Goal: Task Accomplishment & Management: Use online tool/utility

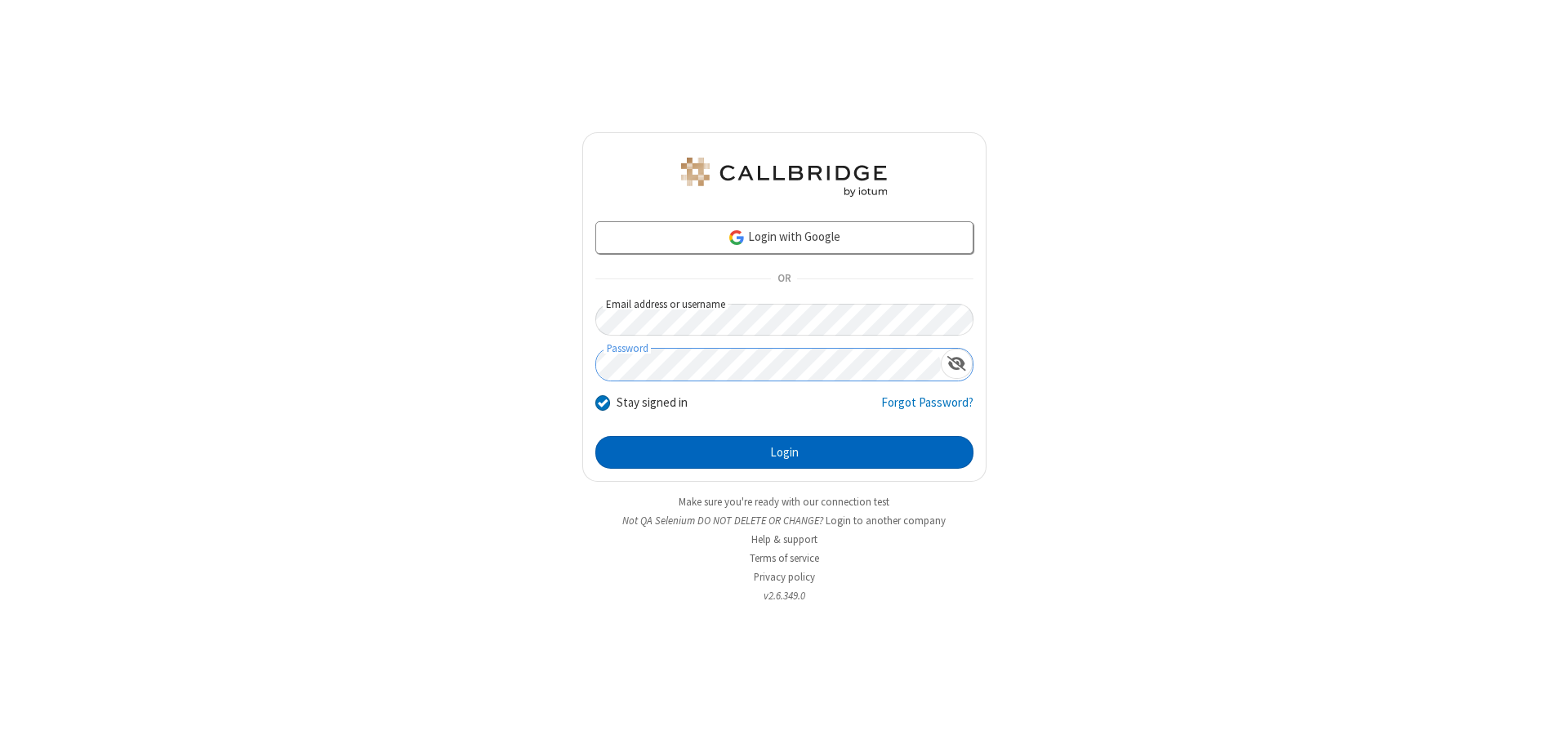
click at [784, 453] on button "Login" at bounding box center [784, 453] width 378 height 33
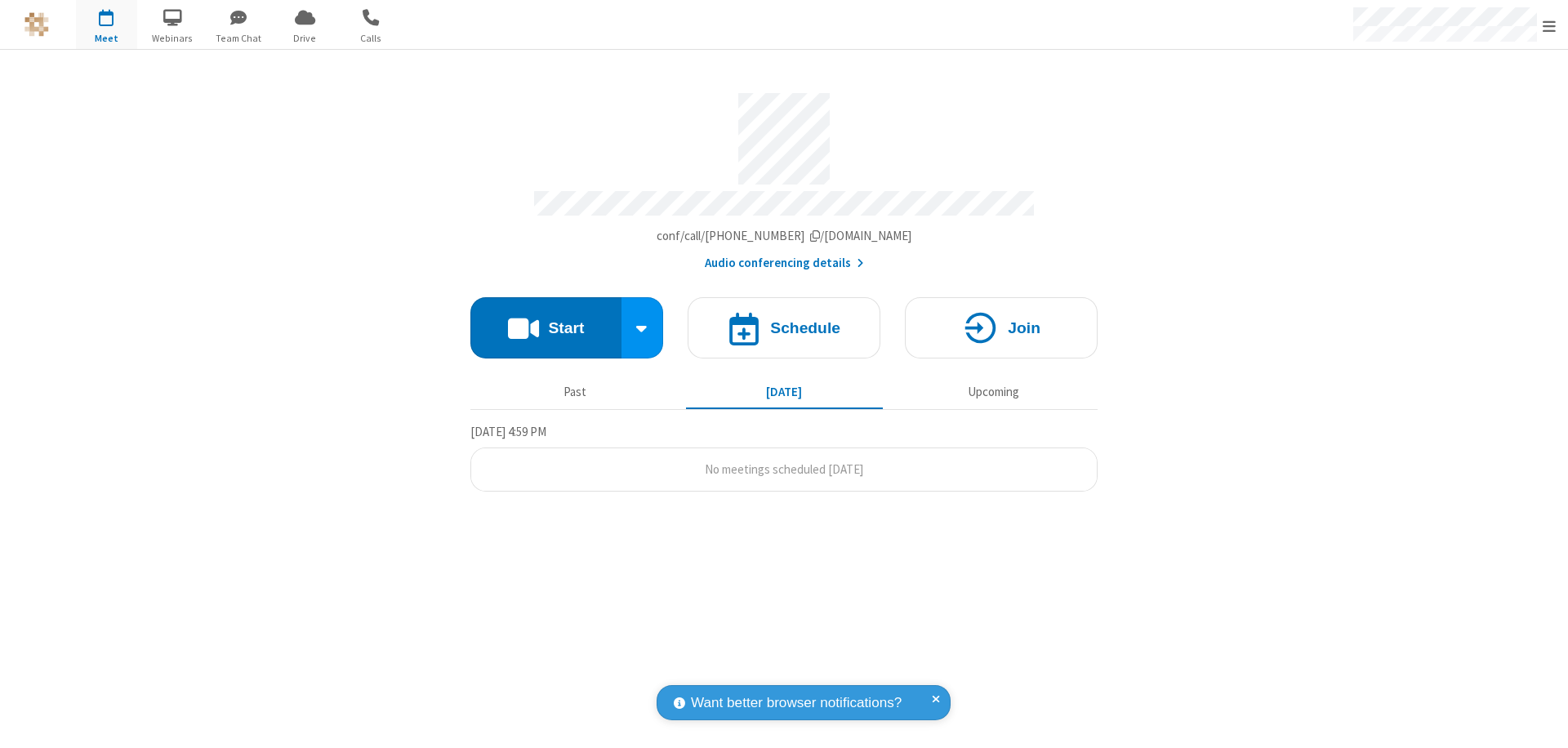
click at [1549, 25] on span "Open menu" at bounding box center [1549, 26] width 13 height 16
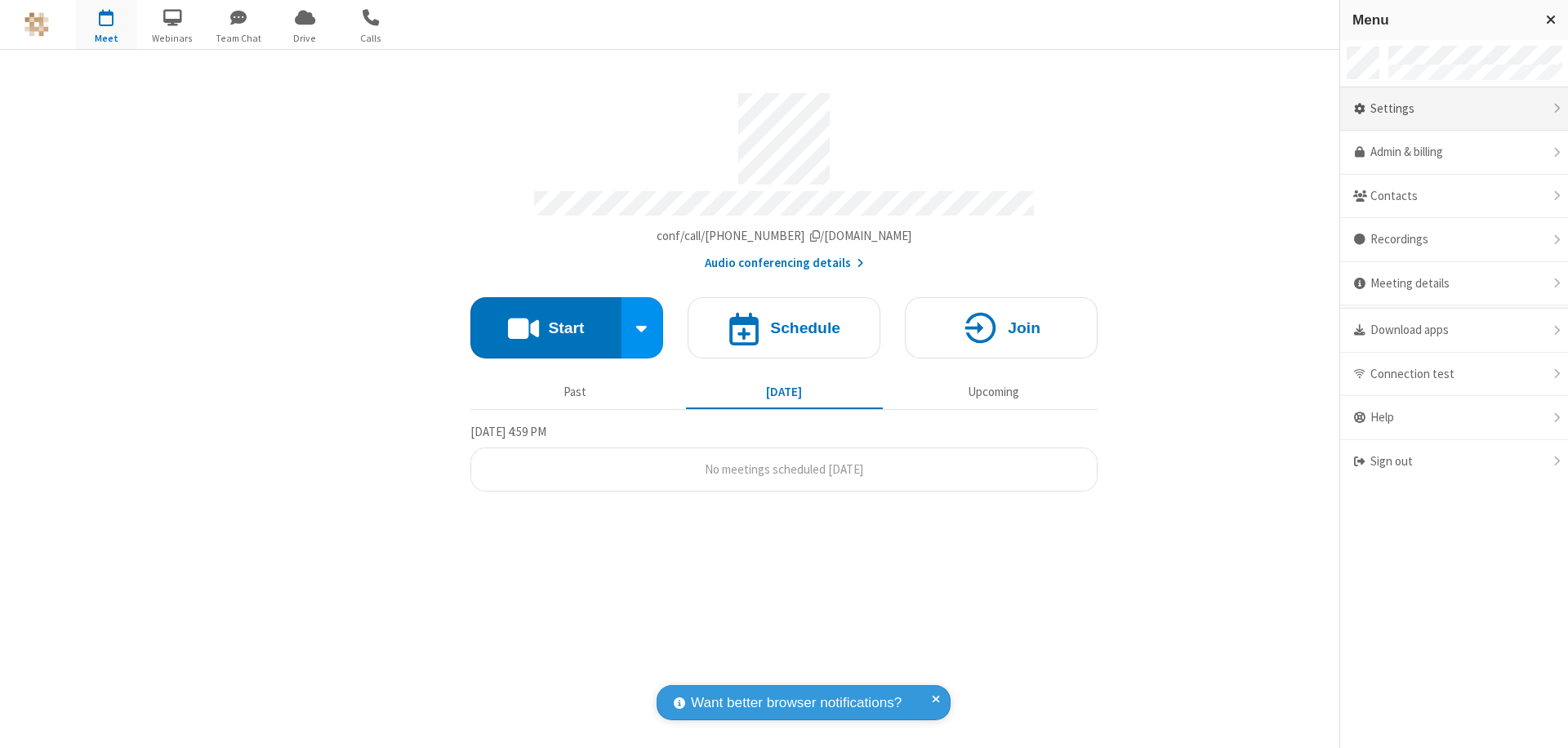
click at [1453, 108] on div "Settings" at bounding box center [1454, 109] width 228 height 44
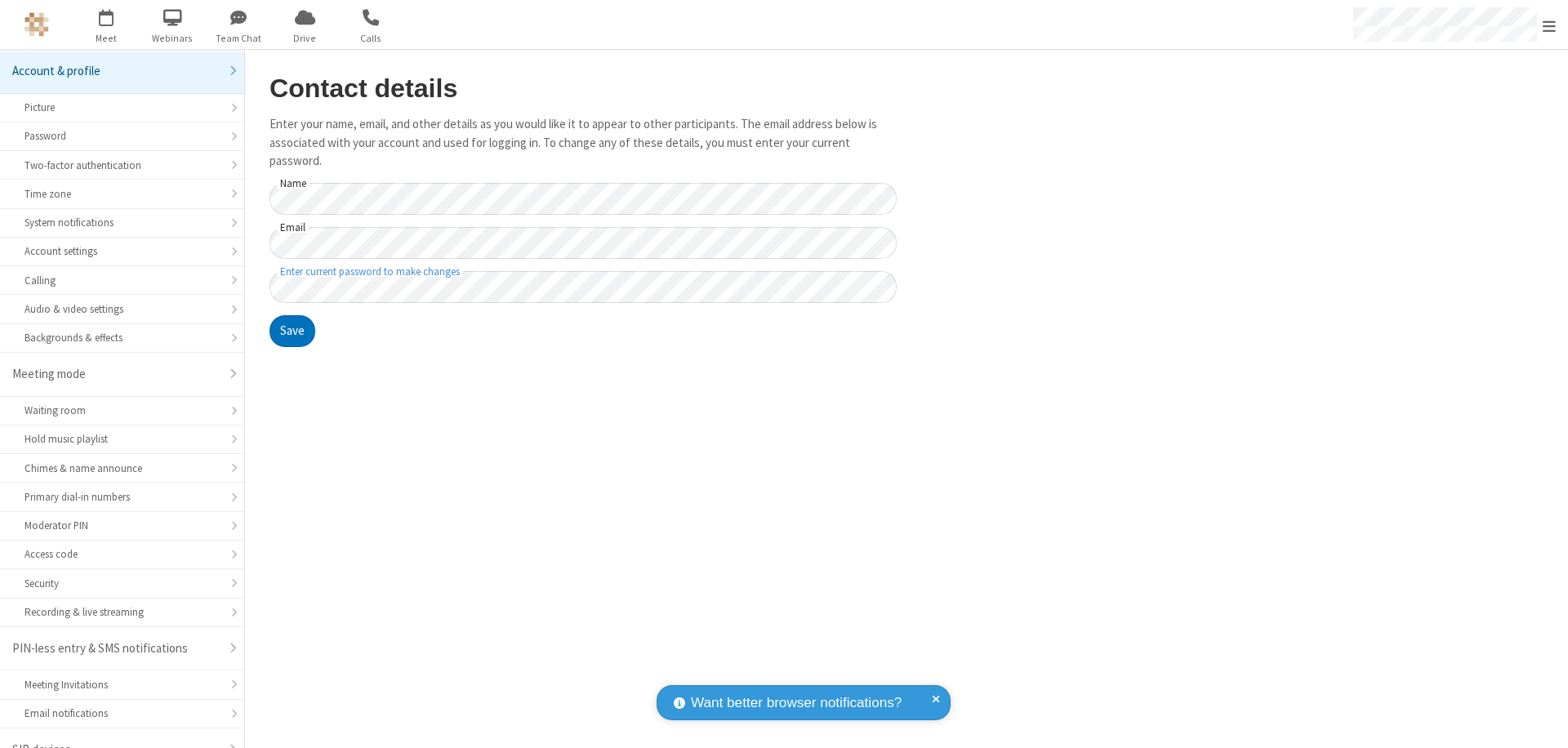
scroll to position [23, 0]
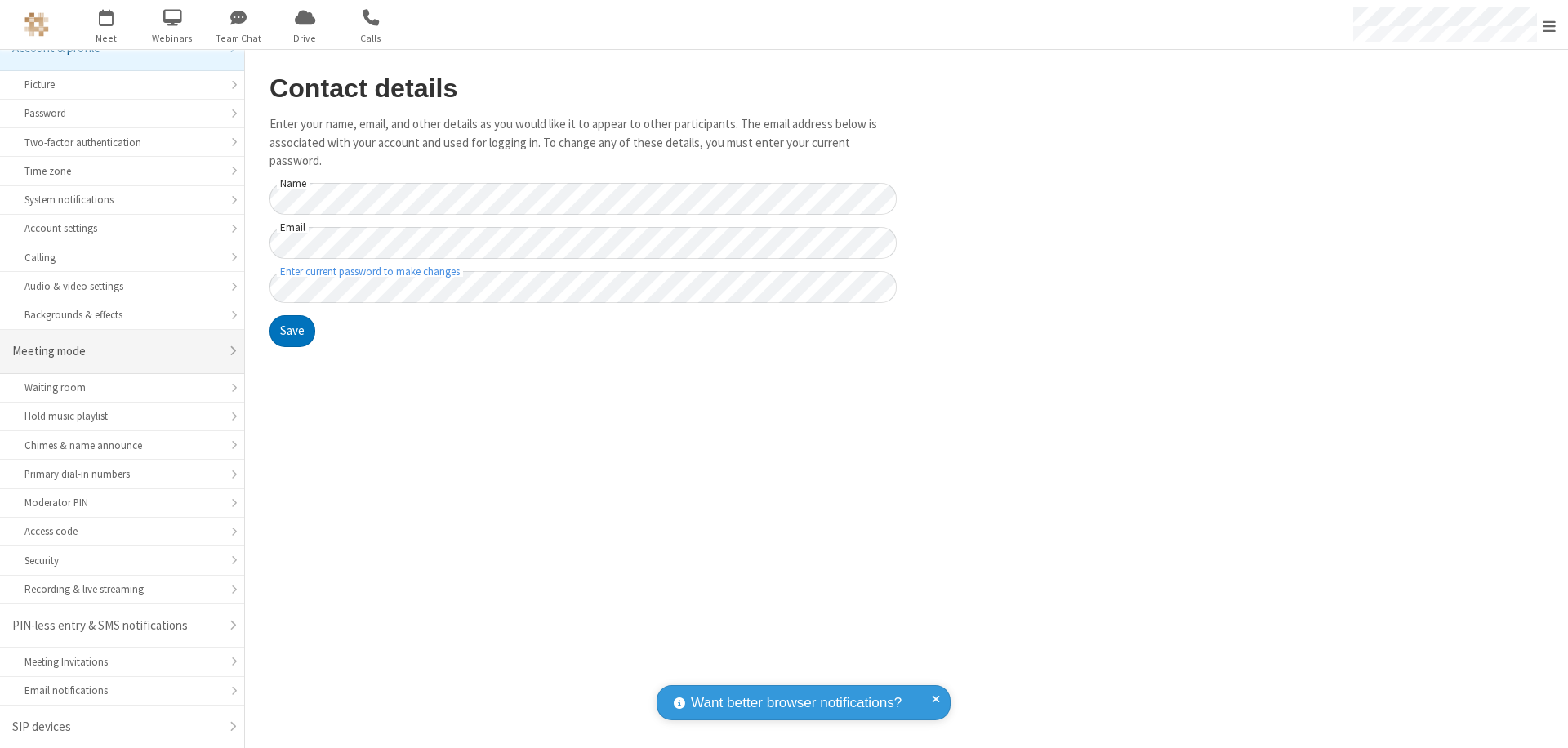
click at [116, 351] on div "Meeting mode" at bounding box center [117, 351] width 208 height 19
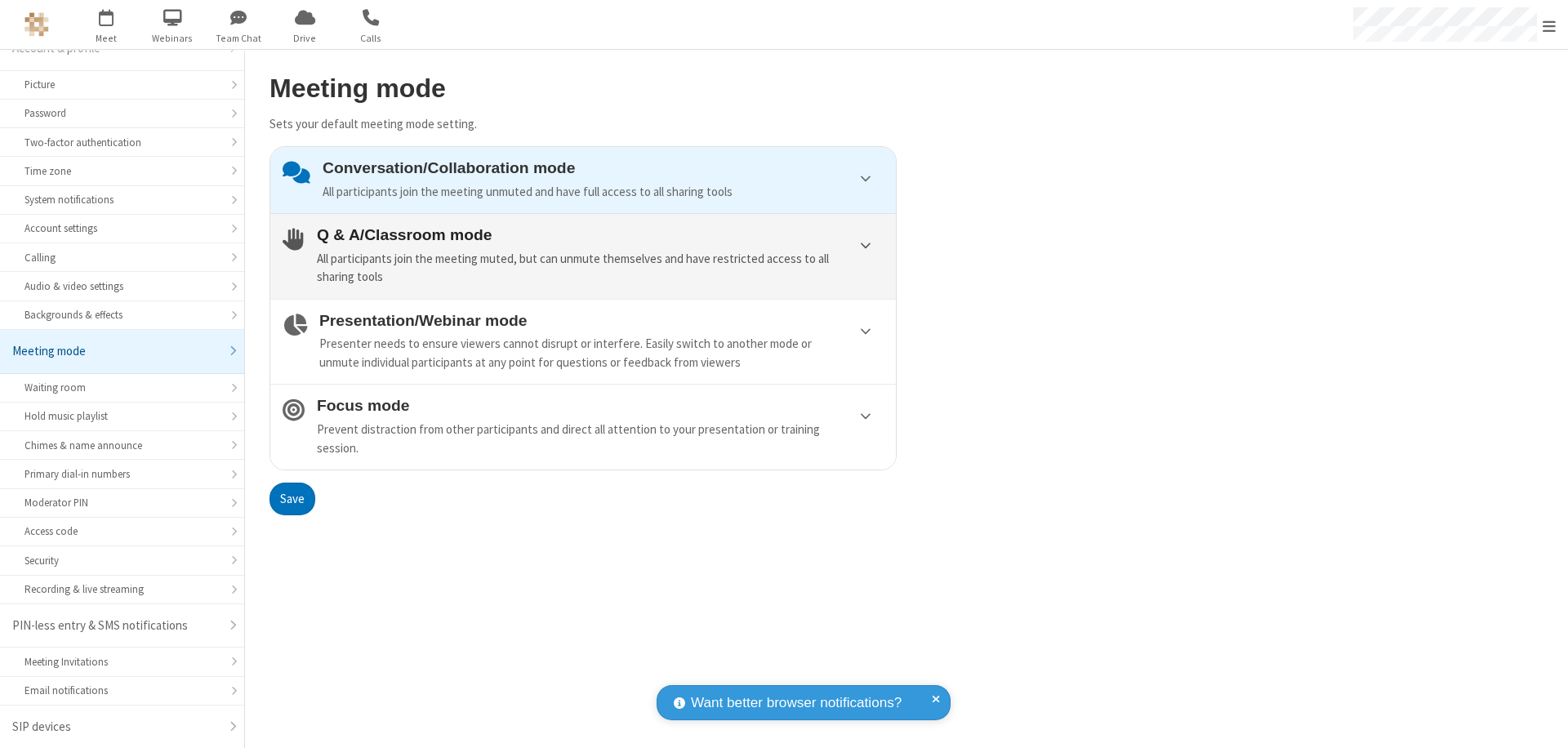
click at [583, 256] on div "All participants join the meeting muted, but can unmute themselves and have res…" at bounding box center [600, 268] width 567 height 37
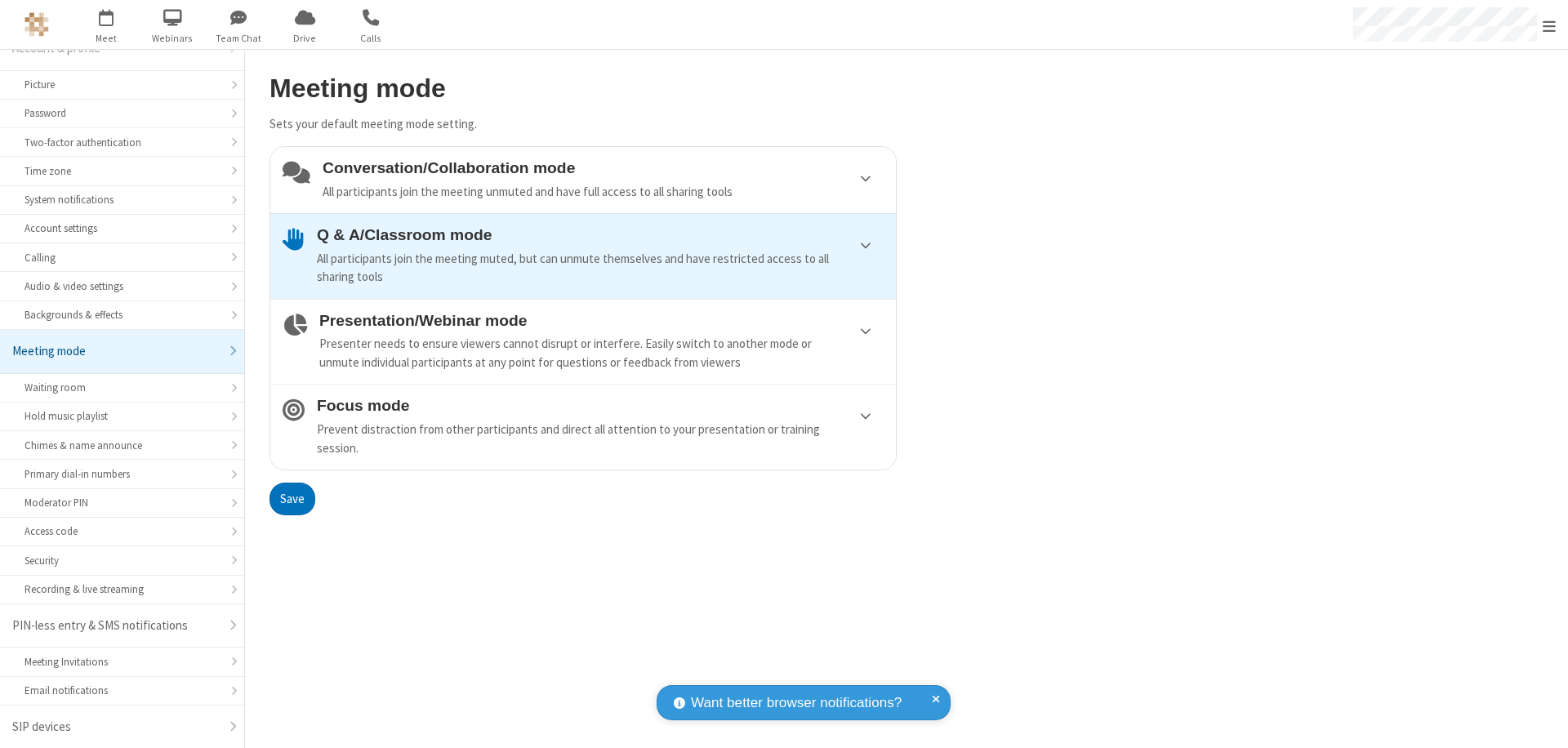
click at [292, 498] on button "Save" at bounding box center [292, 499] width 46 height 33
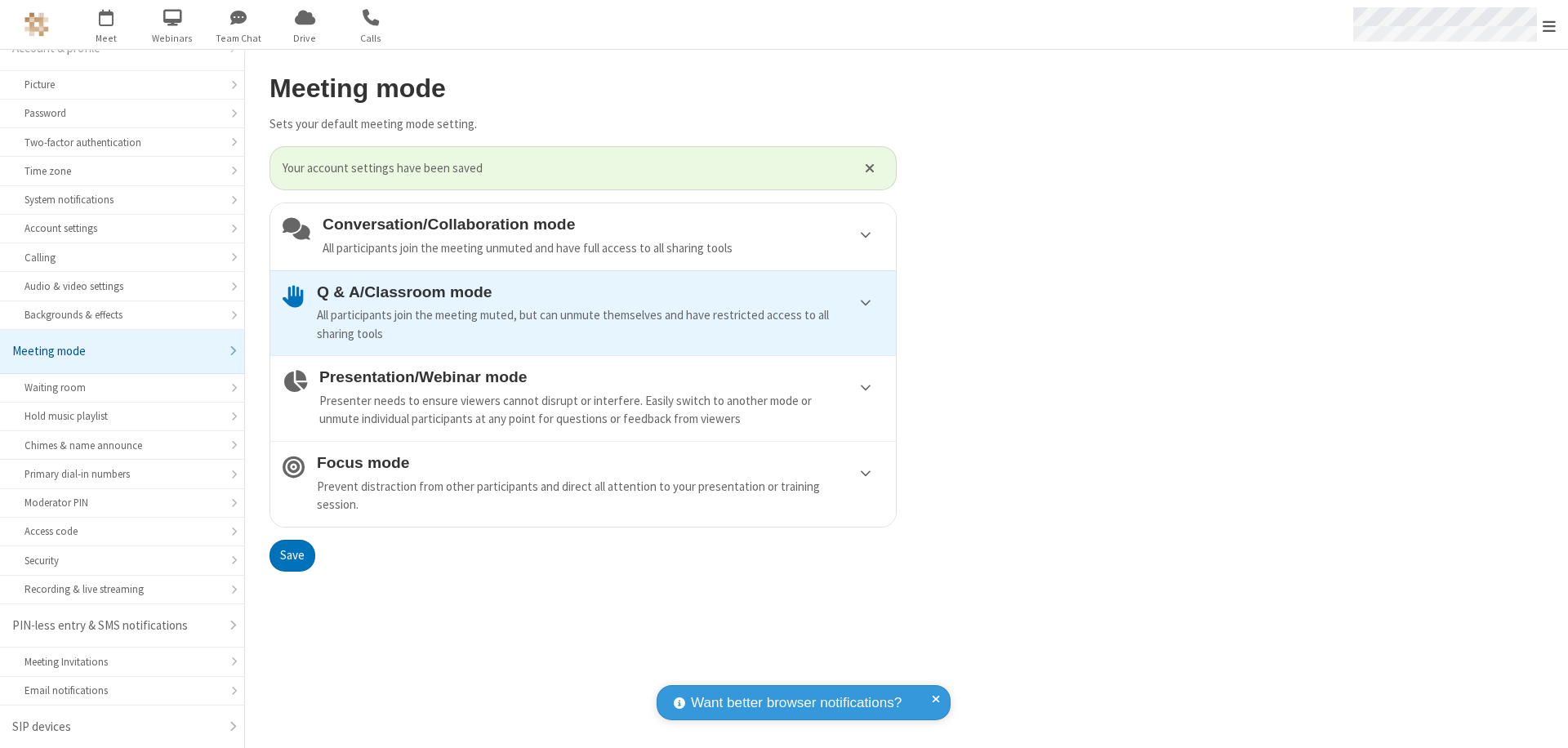
click at [1549, 24] on span "Open menu" at bounding box center [1549, 26] width 13 height 16
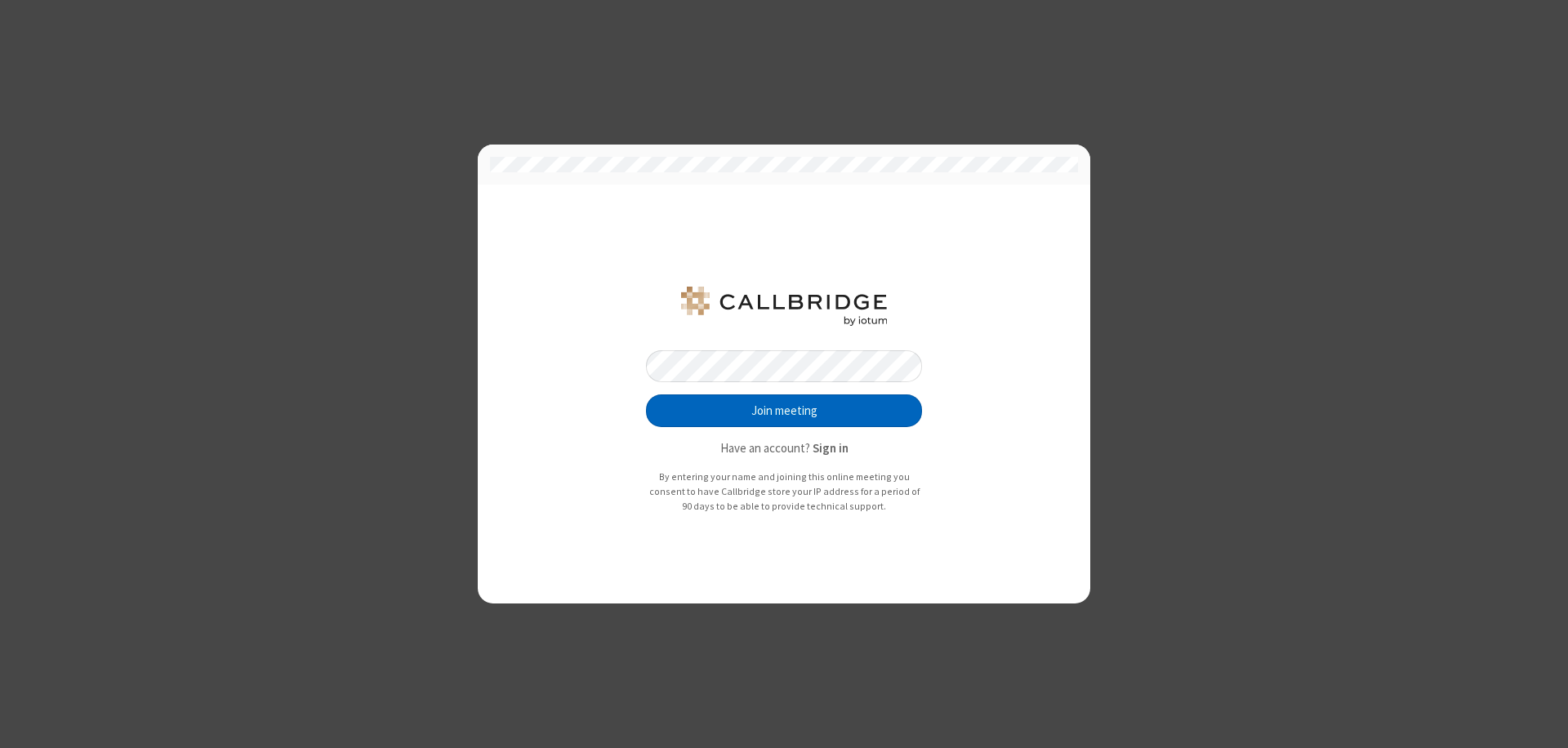
click at [784, 411] on button "Join meeting" at bounding box center [784, 410] width 276 height 33
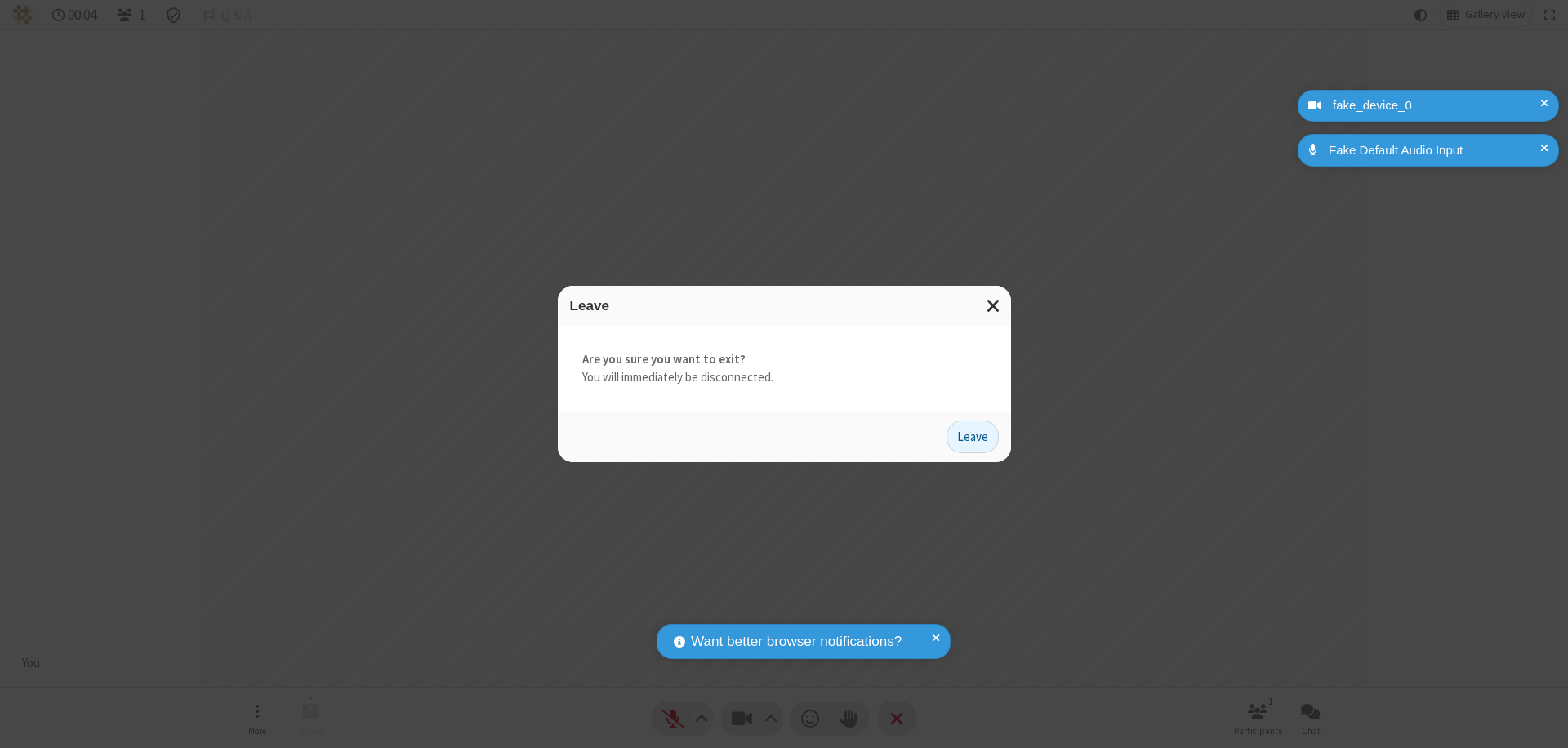
click at [972, 436] on button "Leave" at bounding box center [972, 436] width 52 height 33
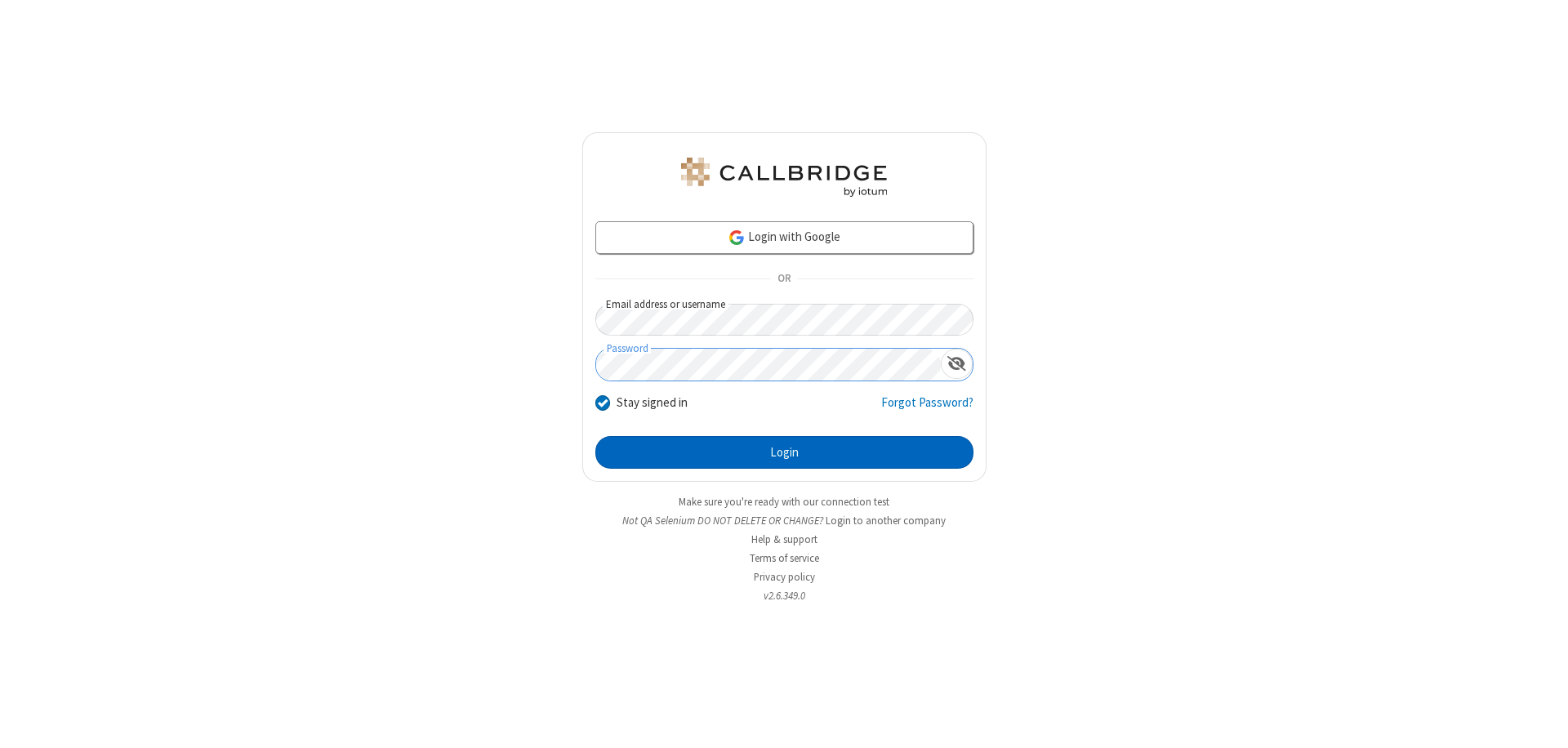
click at [784, 453] on button "Login" at bounding box center [784, 453] width 378 height 33
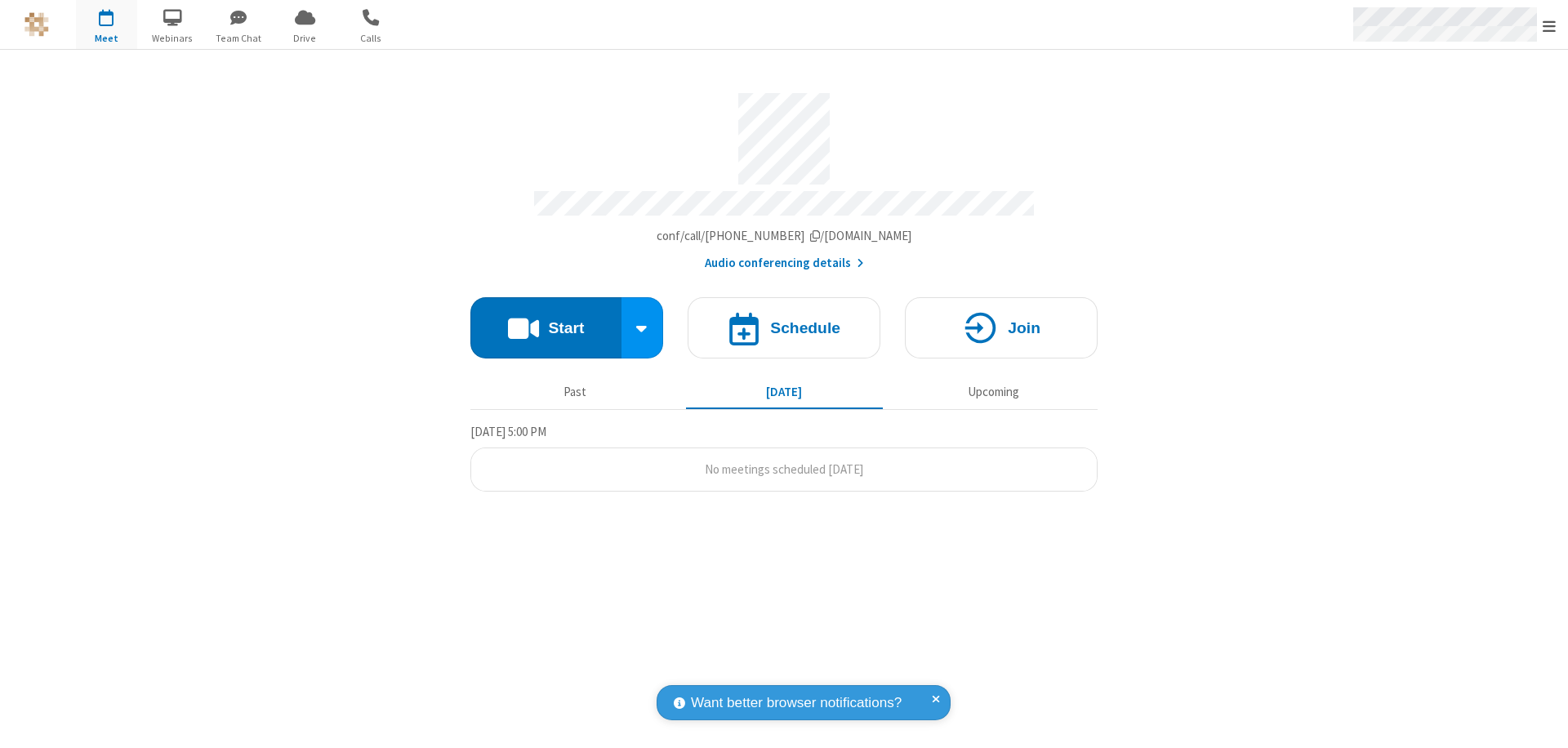
click at [1549, 25] on span "Open menu" at bounding box center [1549, 26] width 13 height 16
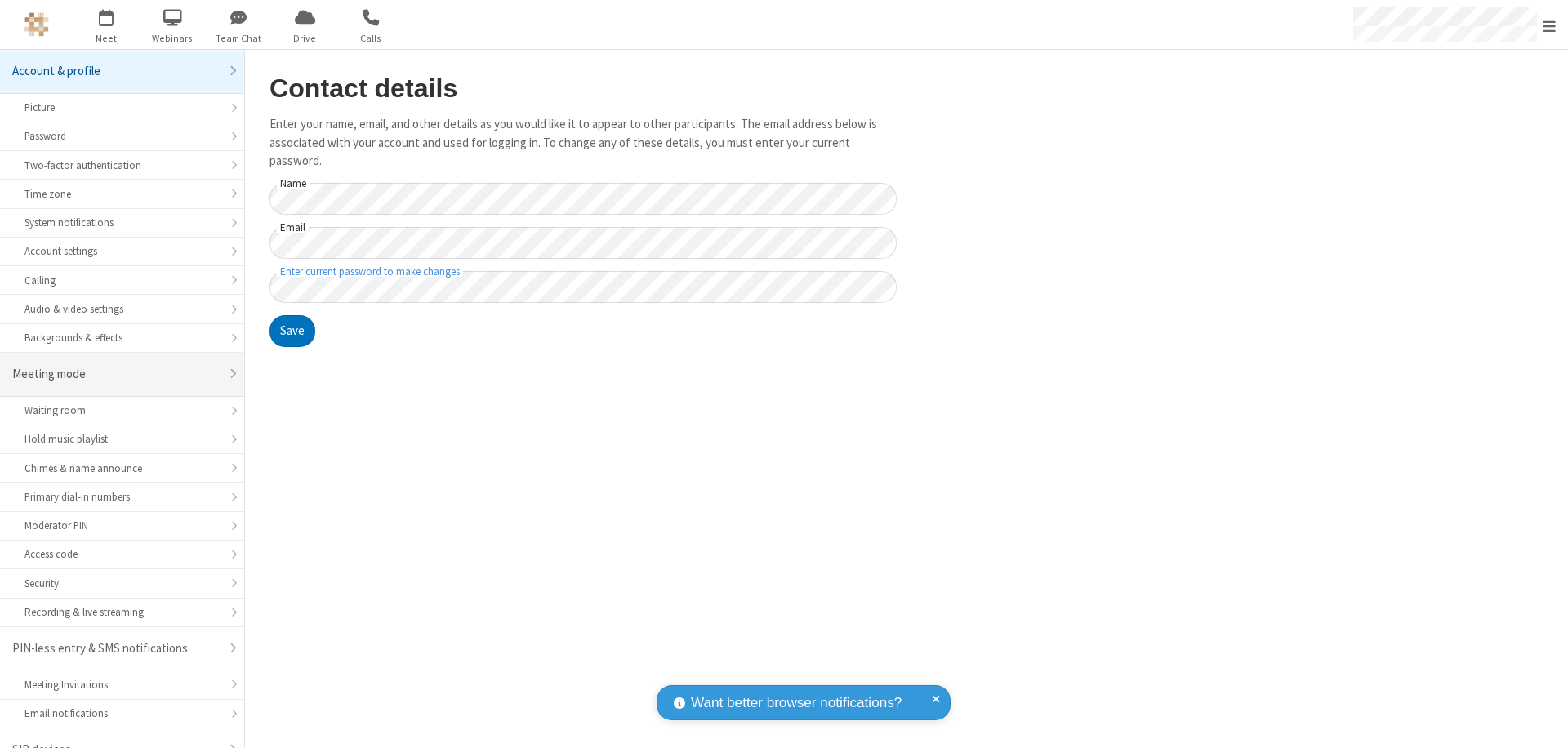
click at [116, 365] on div "Meeting mode" at bounding box center [117, 374] width 208 height 19
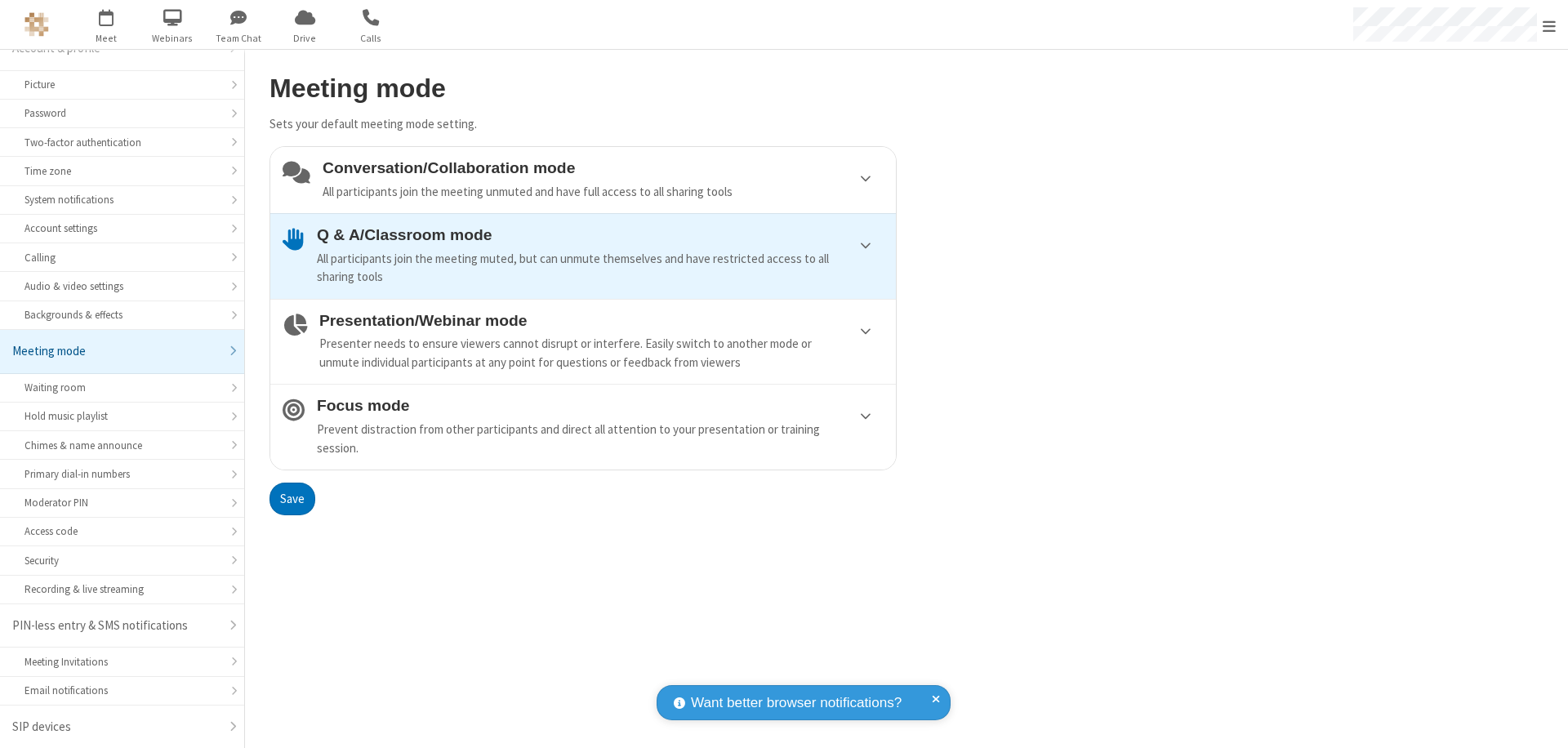
click at [583, 180] on div "Conversation/Collaboration mode All participants join the meeting unmuted and h…" at bounding box center [603, 180] width 561 height 42
click at [292, 498] on button "Save" at bounding box center [292, 499] width 46 height 33
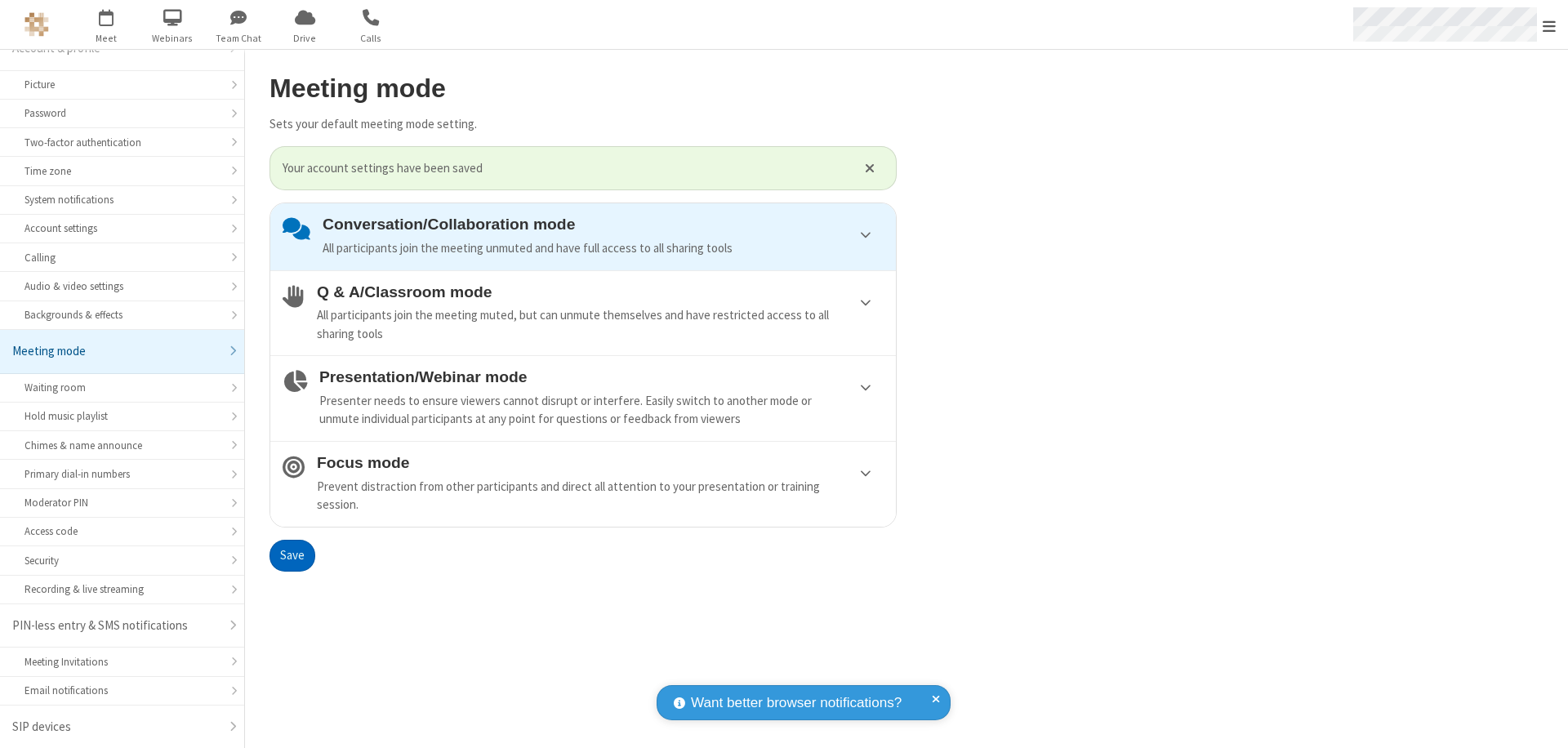
click at [1549, 24] on span "Open menu" at bounding box center [1549, 26] width 13 height 16
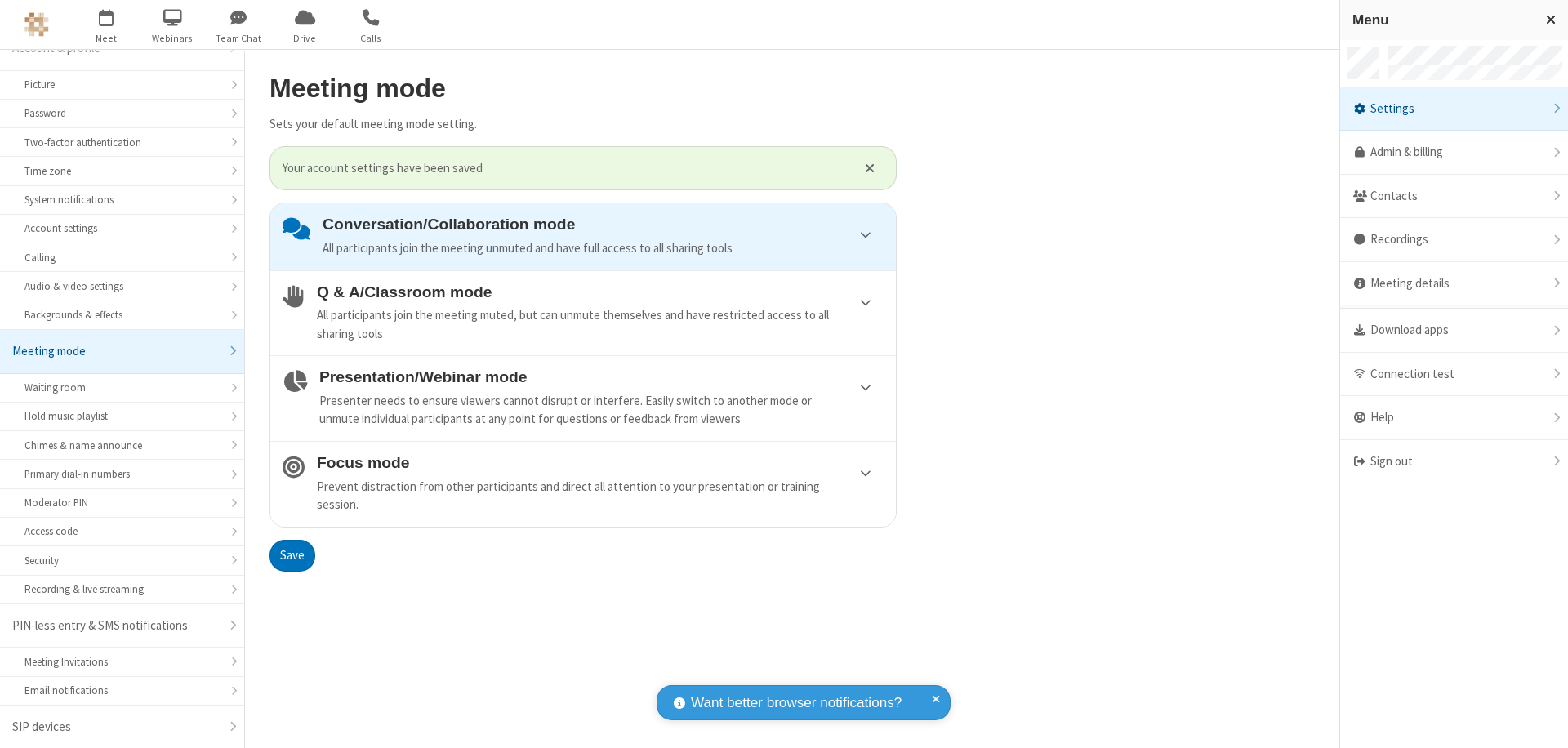
click at [1479, 462] on div "Sign out" at bounding box center [1454, 462] width 228 height 43
